Goal: Book appointment/travel/reservation

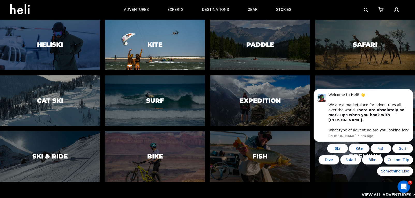
click at [146, 33] on div at bounding box center [155, 45] width 102 height 52
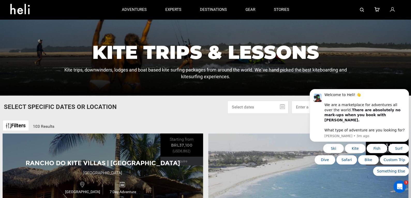
scroll to position [77, 0]
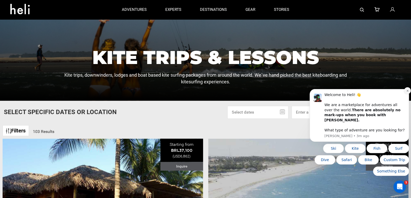
click at [407, 92] on icon "Dismiss notification" at bounding box center [407, 90] width 3 height 3
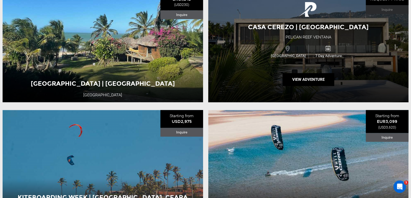
scroll to position [1241, 0]
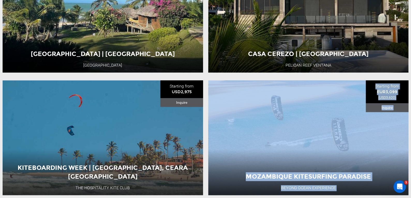
drag, startPoint x: 410, startPoint y: 113, endPoint x: 411, endPoint y: 118, distance: 4.7
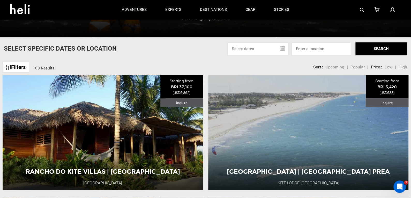
scroll to position [118, 0]
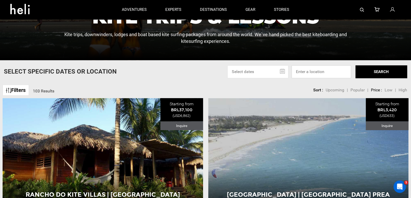
click at [306, 72] on input at bounding box center [320, 71] width 59 height 13
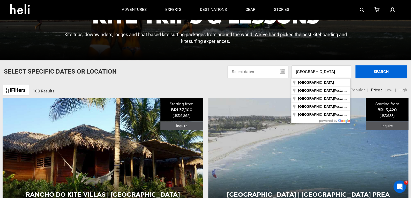
type input "[GEOGRAPHIC_DATA]"
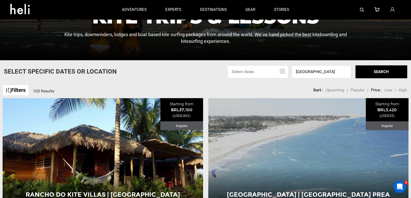
click at [384, 70] on button "SEARCH" at bounding box center [381, 71] width 52 height 13
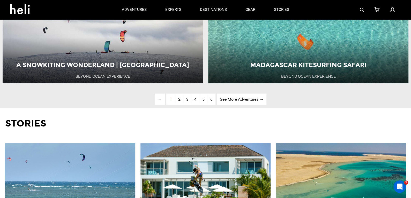
scroll to position [1468, 0]
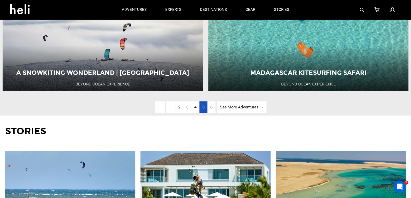
click at [202, 109] on span "5" at bounding box center [203, 106] width 2 height 5
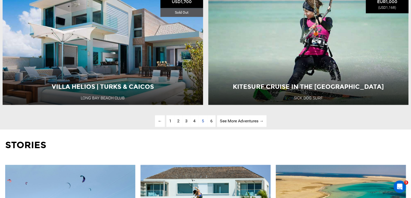
scroll to position [1465, 0]
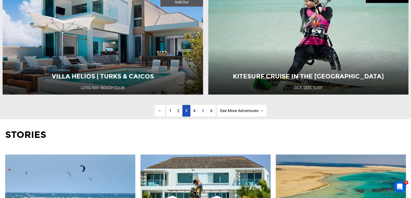
click at [188, 117] on link "page 3" at bounding box center [186, 111] width 8 height 12
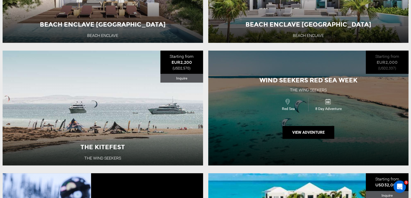
scroll to position [919, 0]
